Goal: Task Accomplishment & Management: Manage account settings

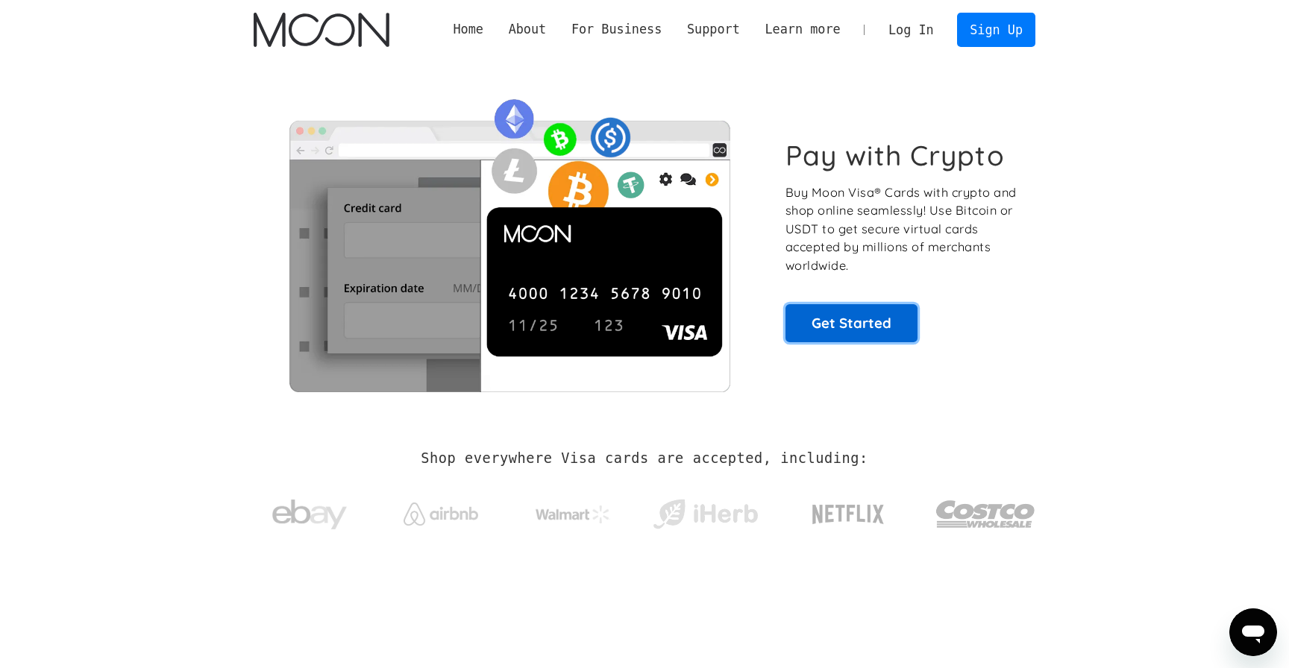
click at [831, 327] on link "Get Started" at bounding box center [851, 322] width 132 height 37
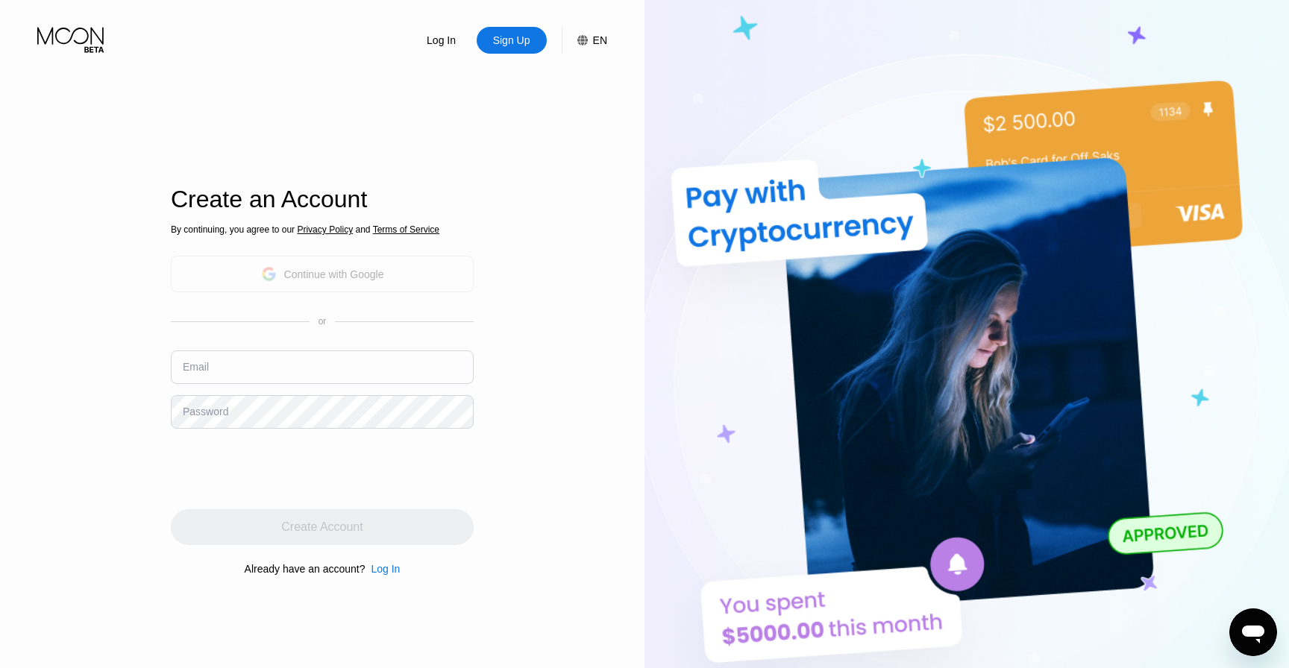
click at [366, 278] on div "Continue with Google" at bounding box center [334, 275] width 100 height 12
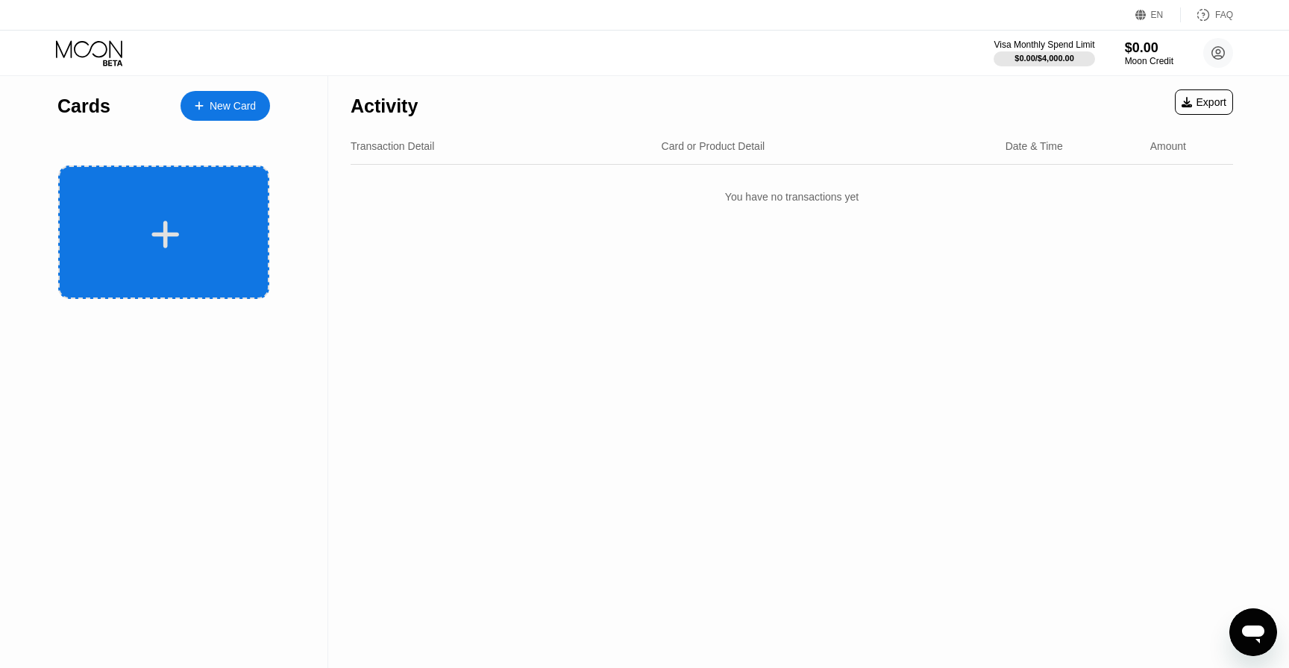
click at [249, 242] on div at bounding box center [165, 235] width 185 height 34
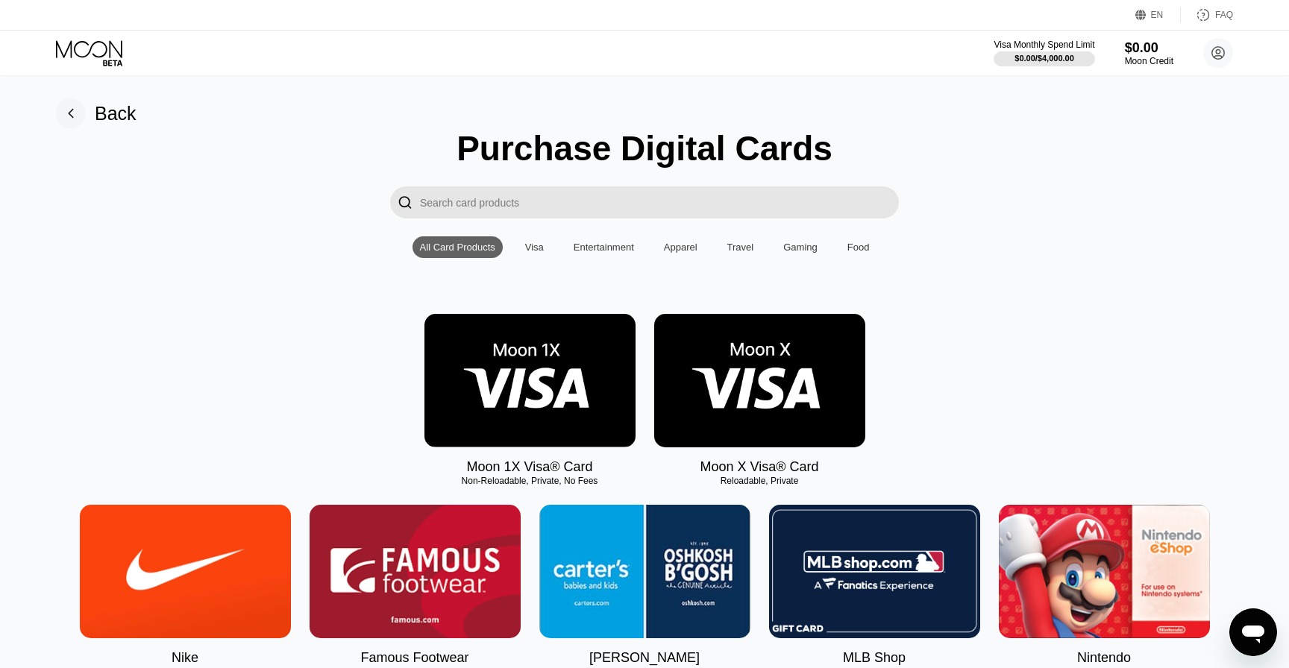
click at [106, 111] on div "Back" at bounding box center [116, 114] width 42 height 22
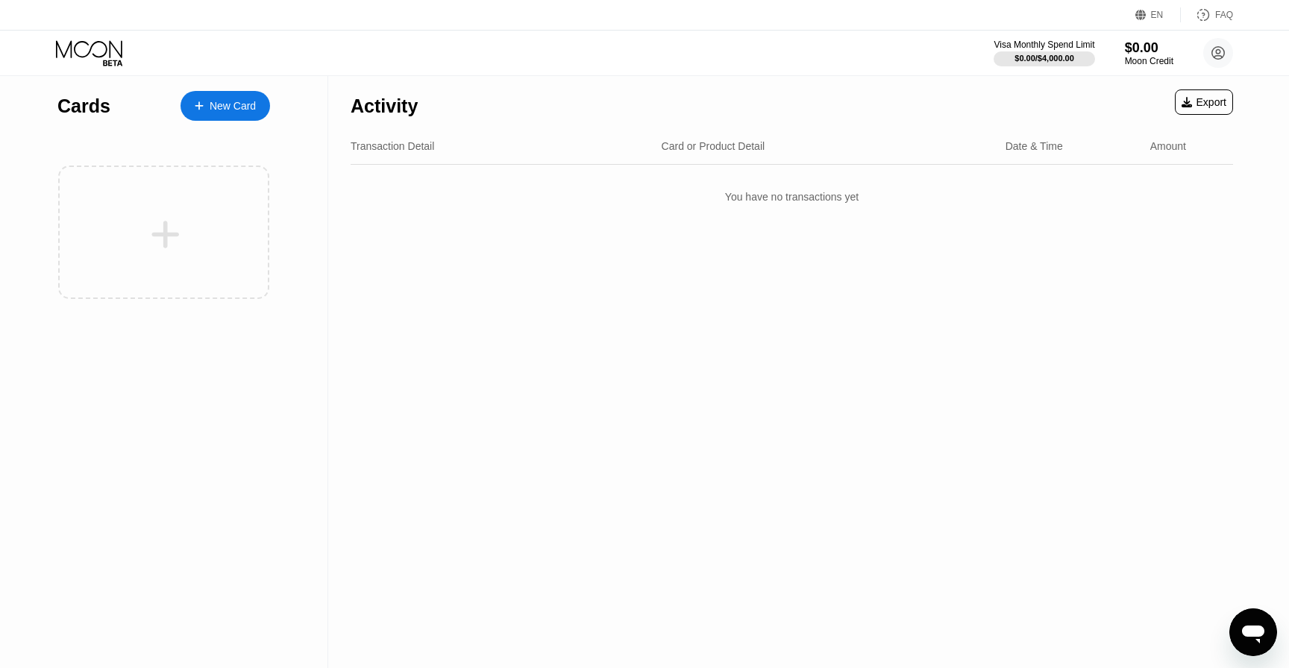
click at [228, 106] on div "New Card" at bounding box center [233, 106] width 46 height 13
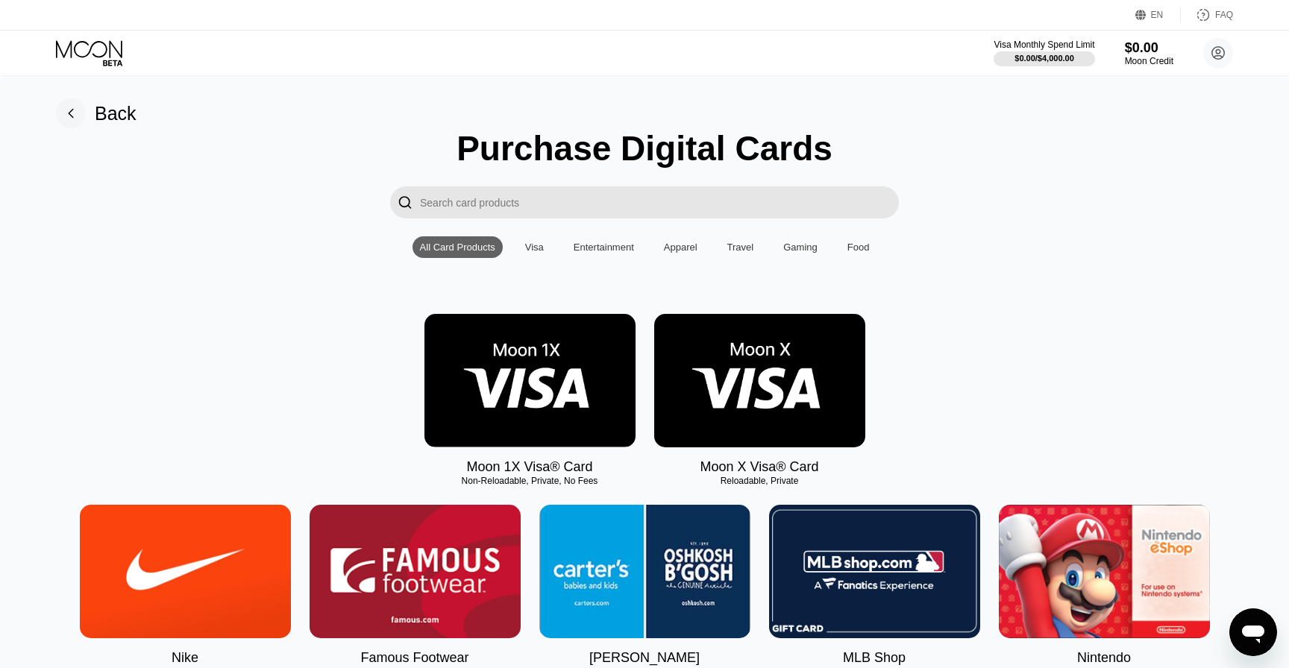
scroll to position [85, 0]
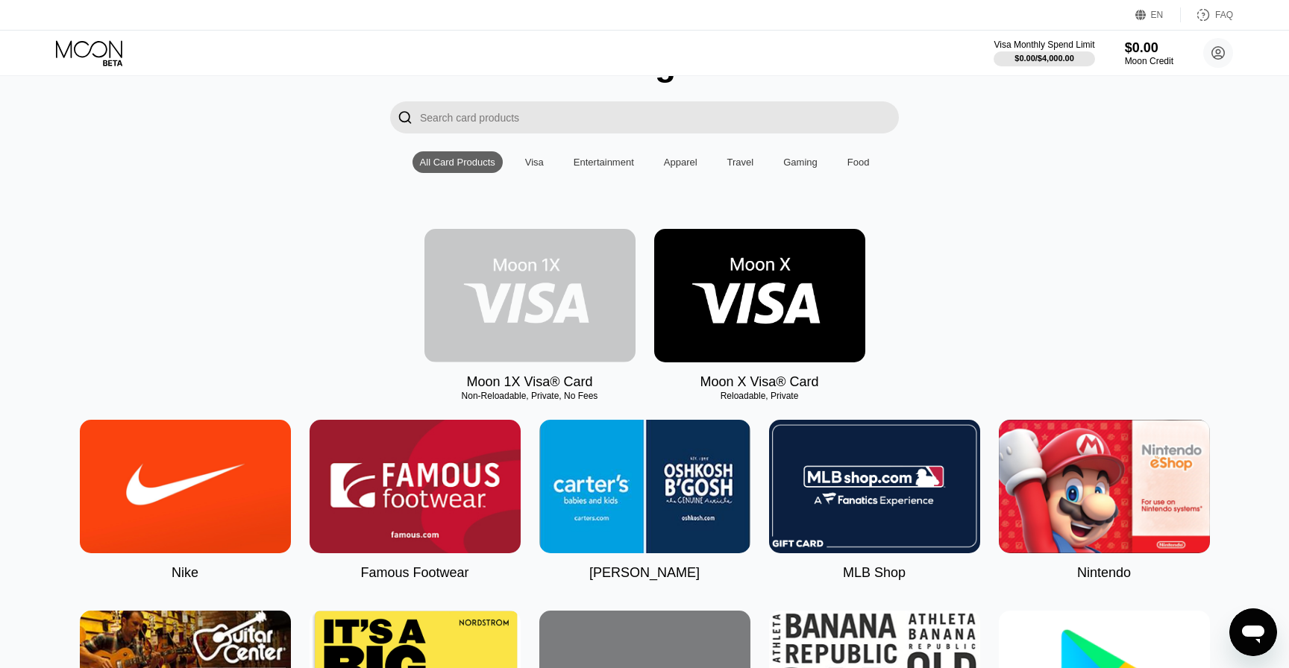
click at [557, 324] on img at bounding box center [529, 296] width 211 height 134
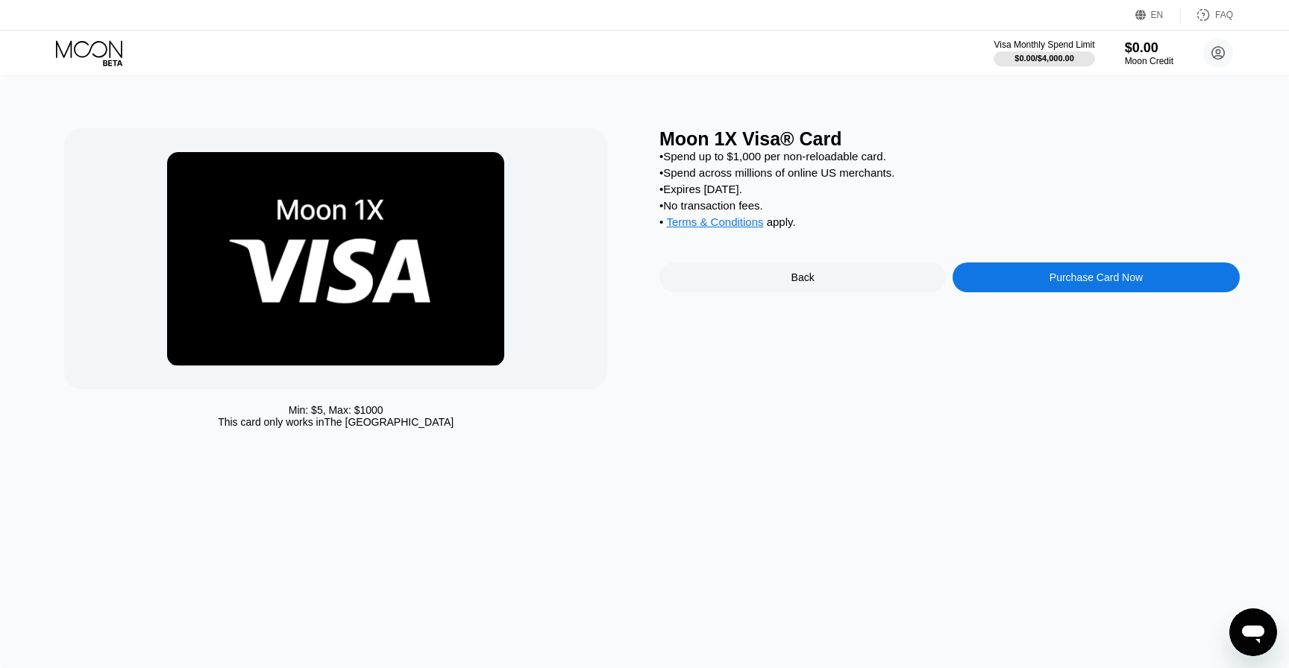
click at [68, 57] on icon at bounding box center [90, 53] width 69 height 26
